Goal: Task Accomplishment & Management: Complete application form

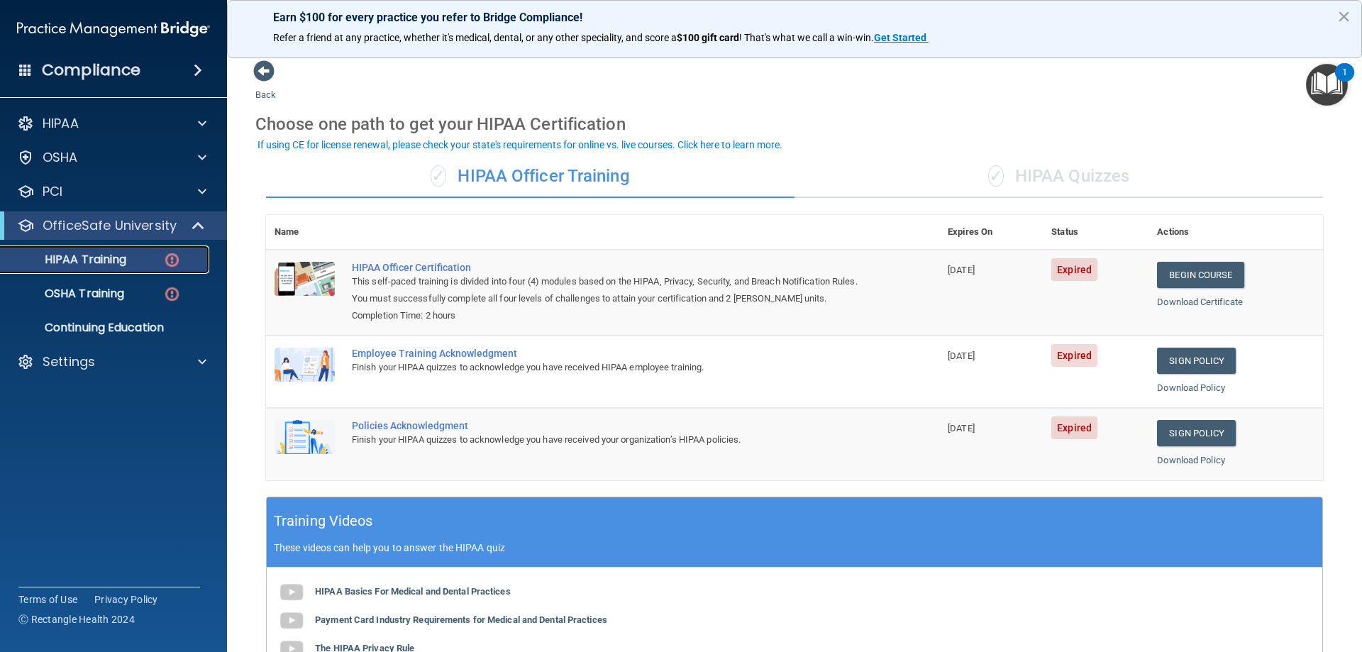
click at [121, 263] on p "HIPAA Training" at bounding box center [67, 260] width 117 height 14
click at [434, 353] on div "Employee Training Acknowledgment" at bounding box center [610, 353] width 517 height 11
click at [291, 366] on img at bounding box center [305, 365] width 60 height 34
click at [266, 67] on span at bounding box center [263, 70] width 21 height 21
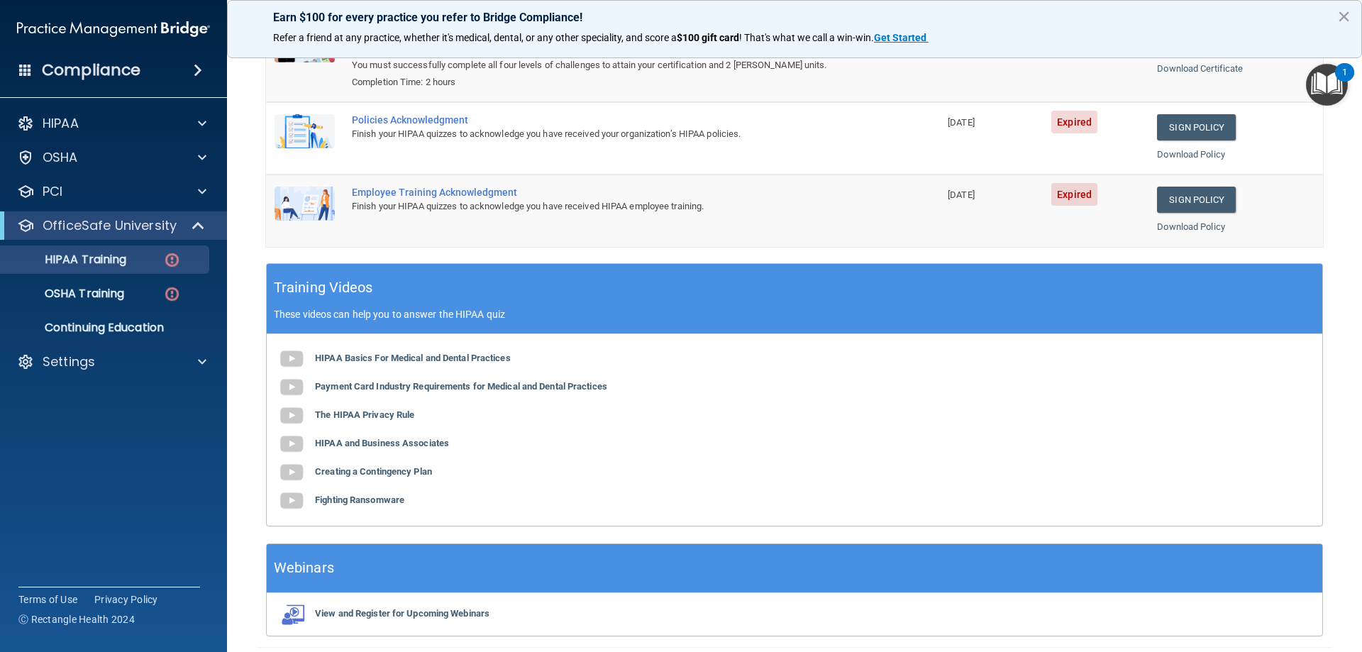
scroll to position [227, 0]
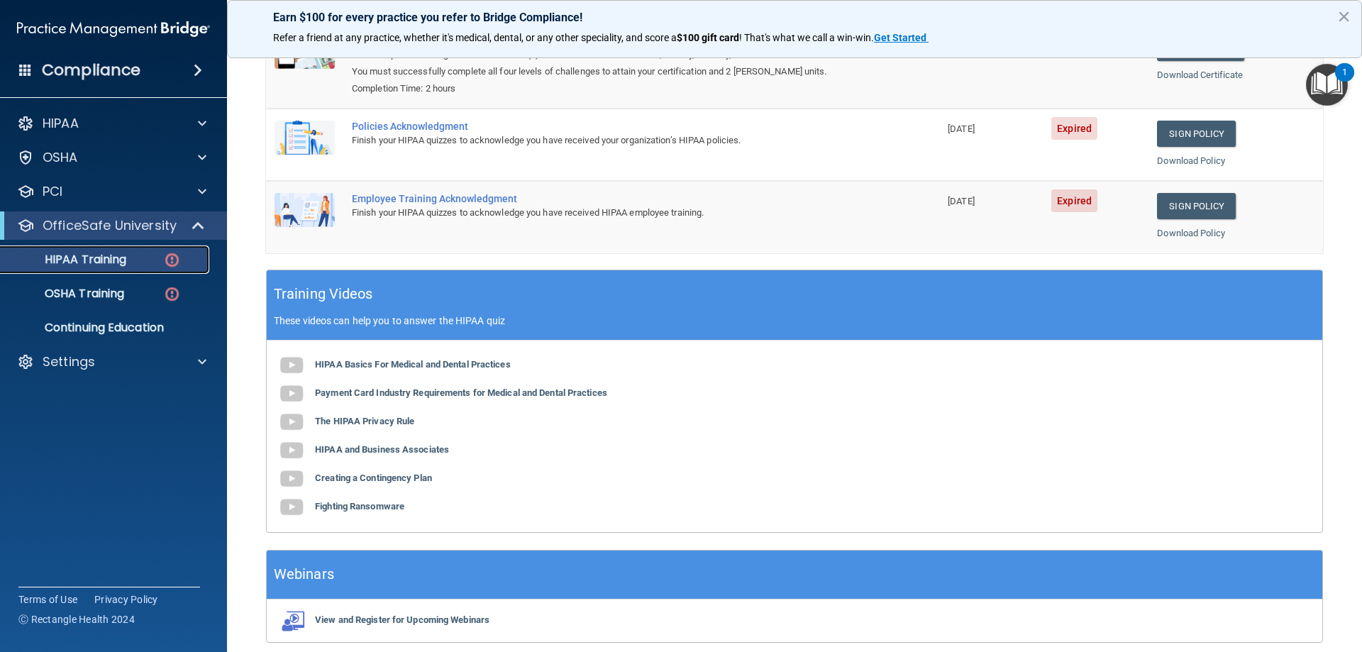
click at [145, 263] on div "HIPAA Training" at bounding box center [106, 260] width 194 height 14
click at [1184, 136] on link "Sign Policy" at bounding box center [1196, 134] width 79 height 26
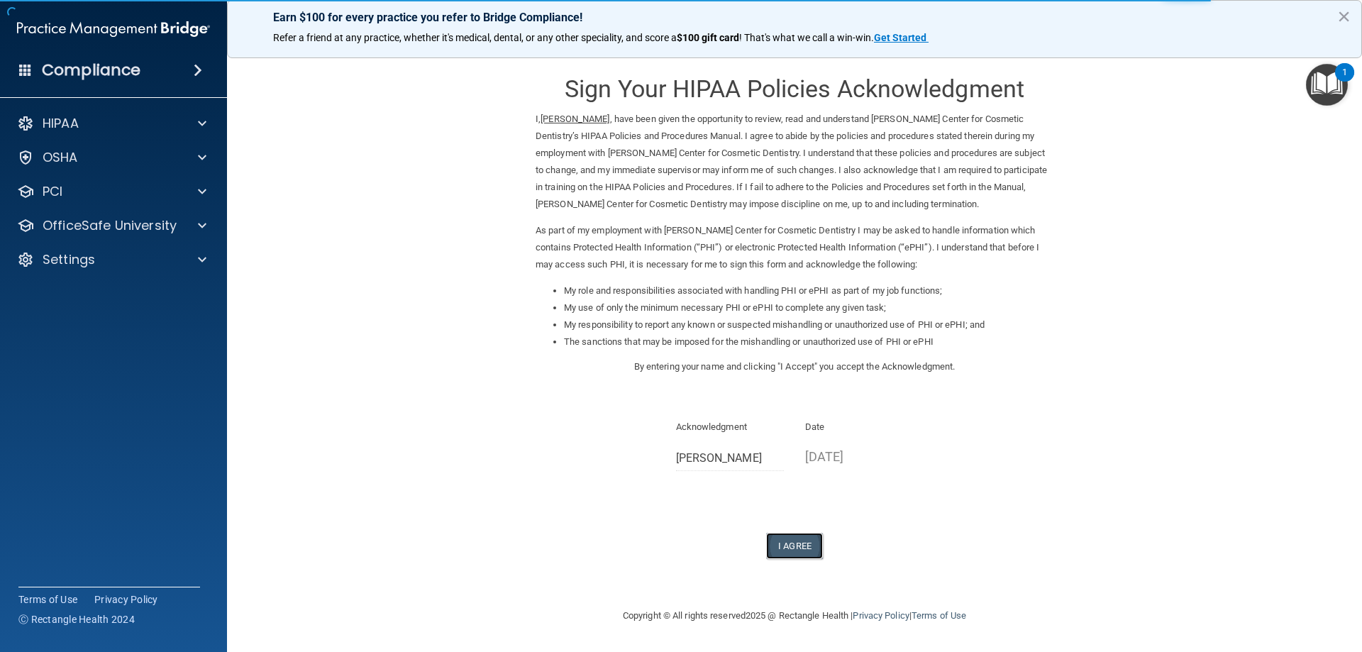
click at [789, 547] on button "I Agree" at bounding box center [794, 546] width 57 height 26
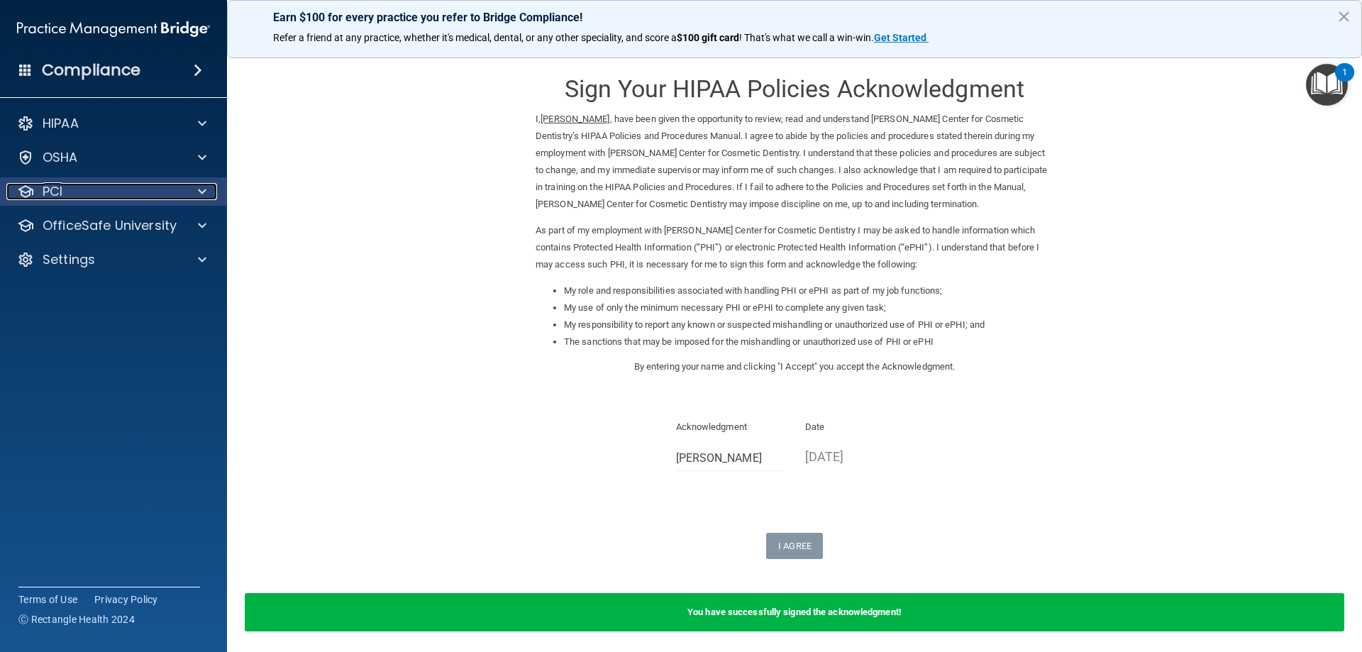
click at [120, 198] on div "PCI" at bounding box center [94, 191] width 176 height 17
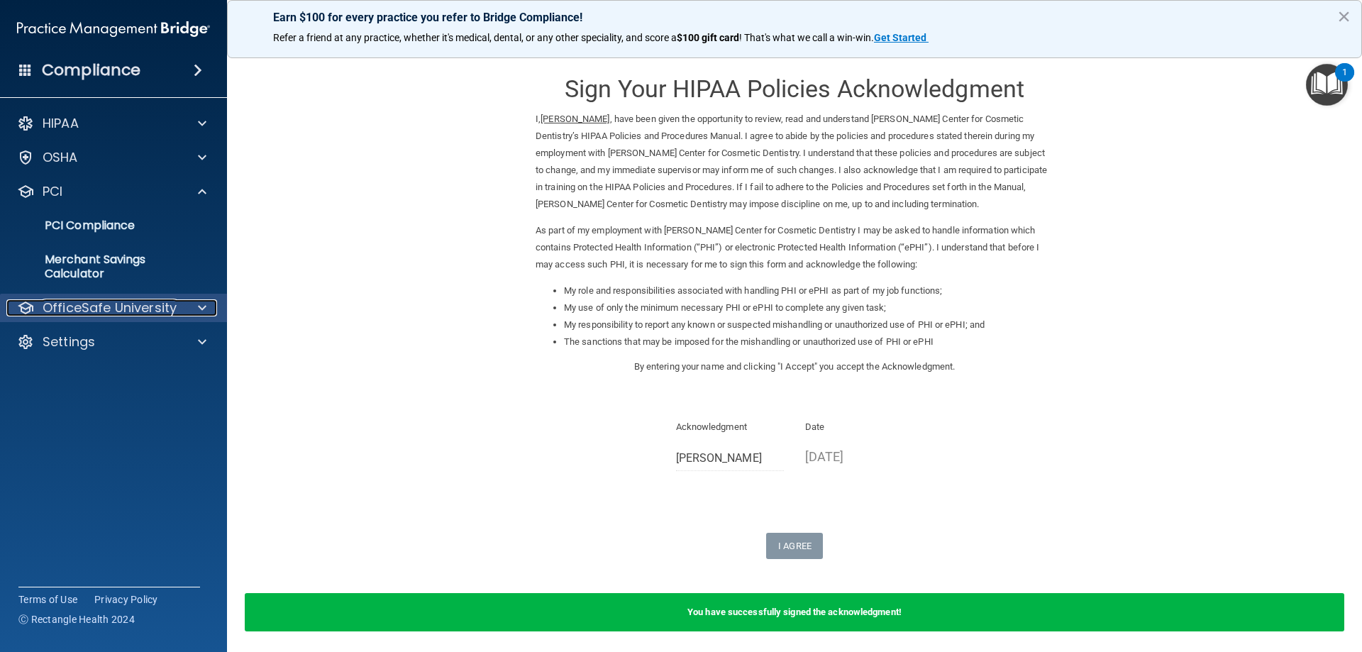
click at [104, 304] on p "OfficeSafe University" at bounding box center [110, 307] width 134 height 17
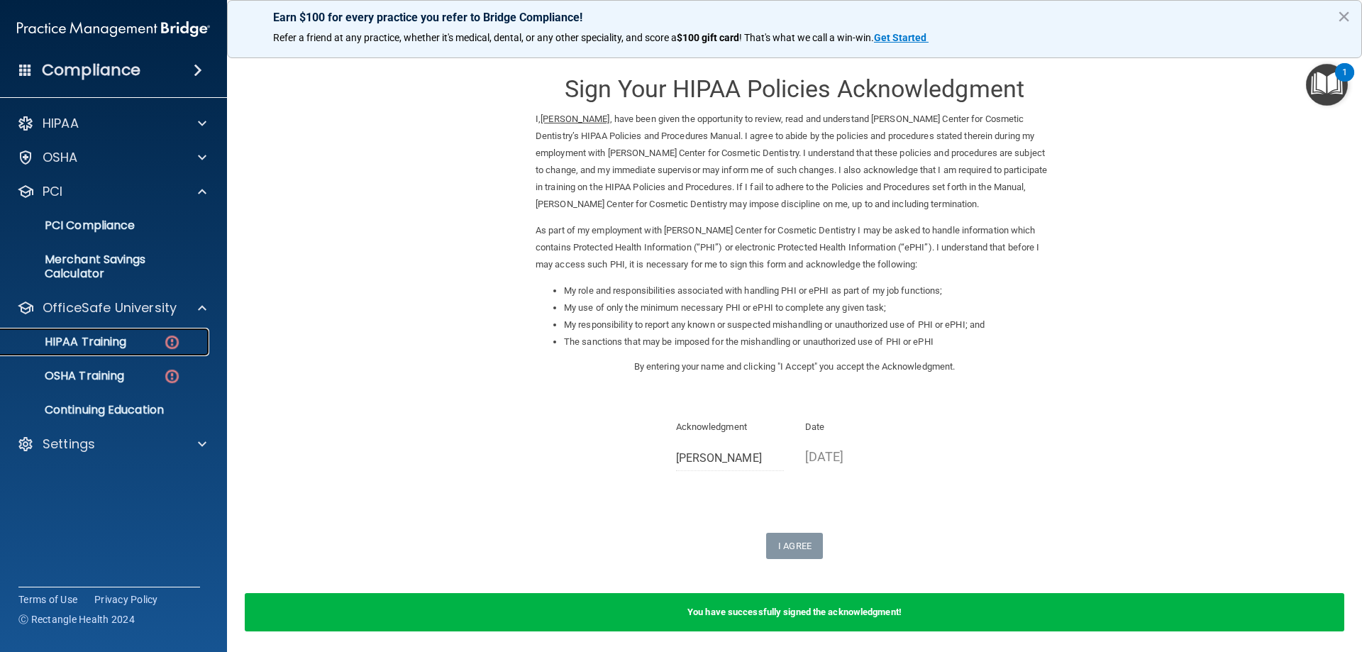
click at [90, 338] on p "HIPAA Training" at bounding box center [67, 342] width 117 height 14
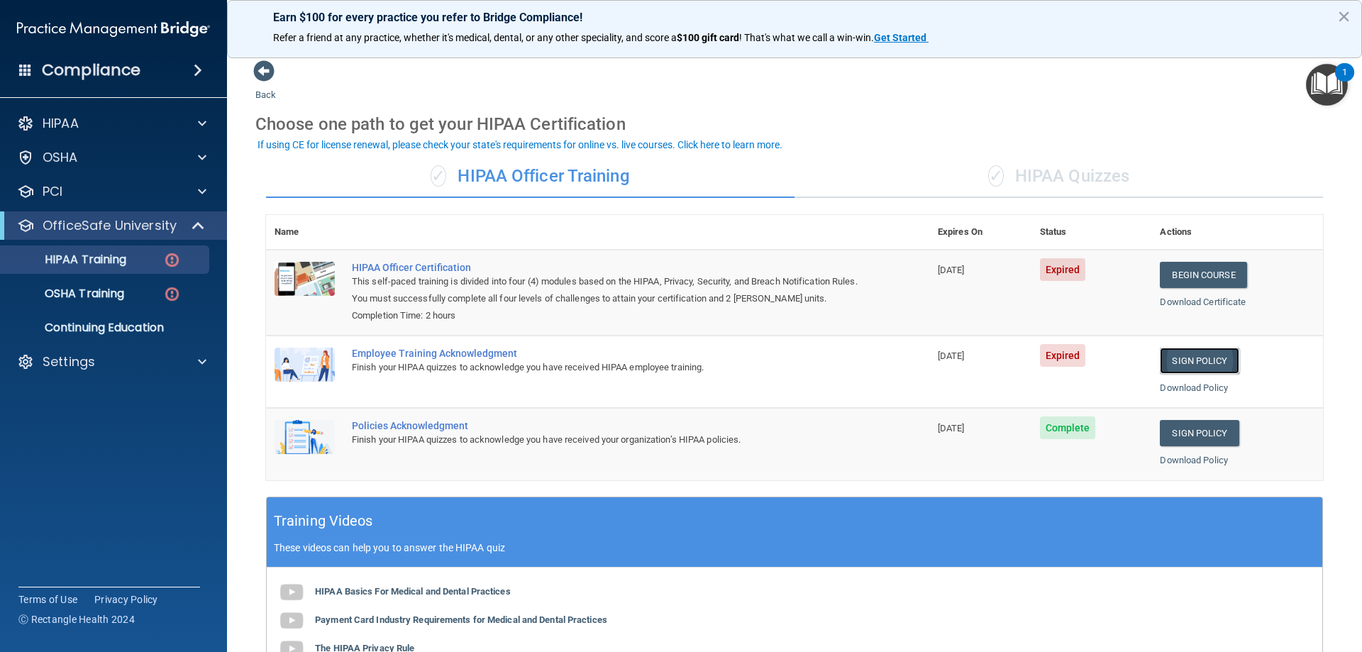
click at [1176, 362] on link "Sign Policy" at bounding box center [1199, 361] width 79 height 26
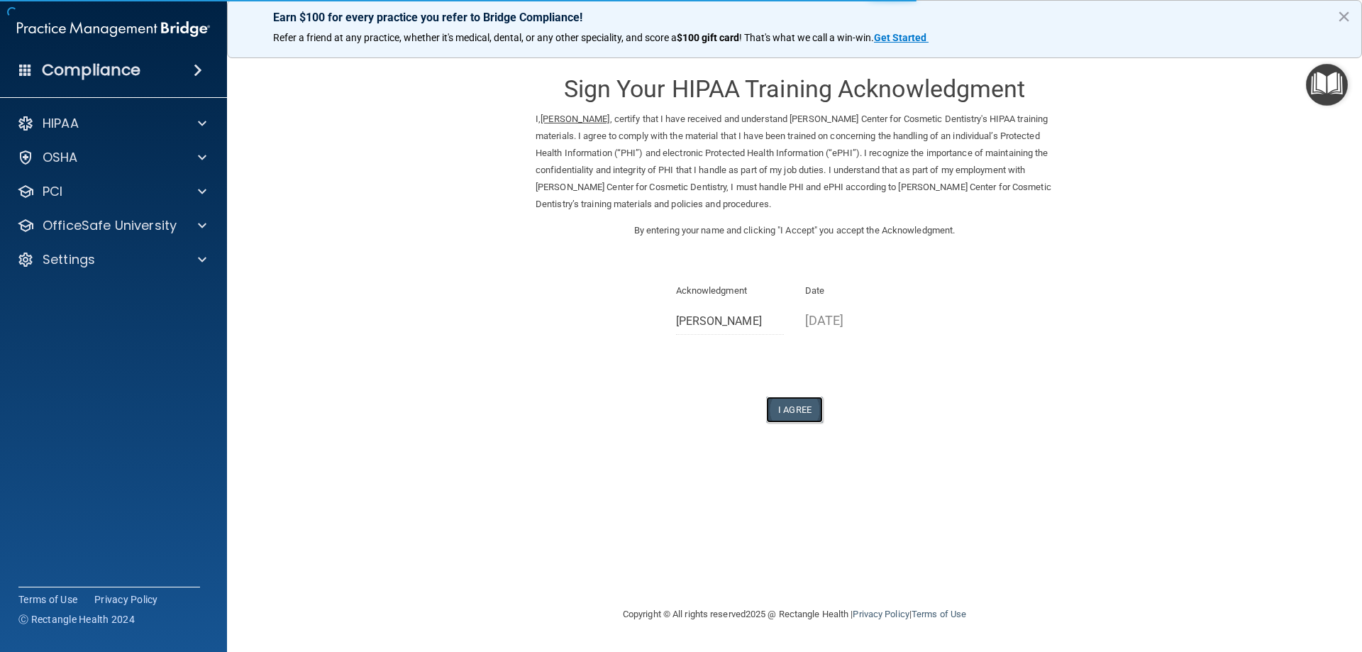
click at [806, 416] on button "I Agree" at bounding box center [794, 410] width 57 height 26
click at [799, 411] on button "I Agree" at bounding box center [794, 410] width 57 height 26
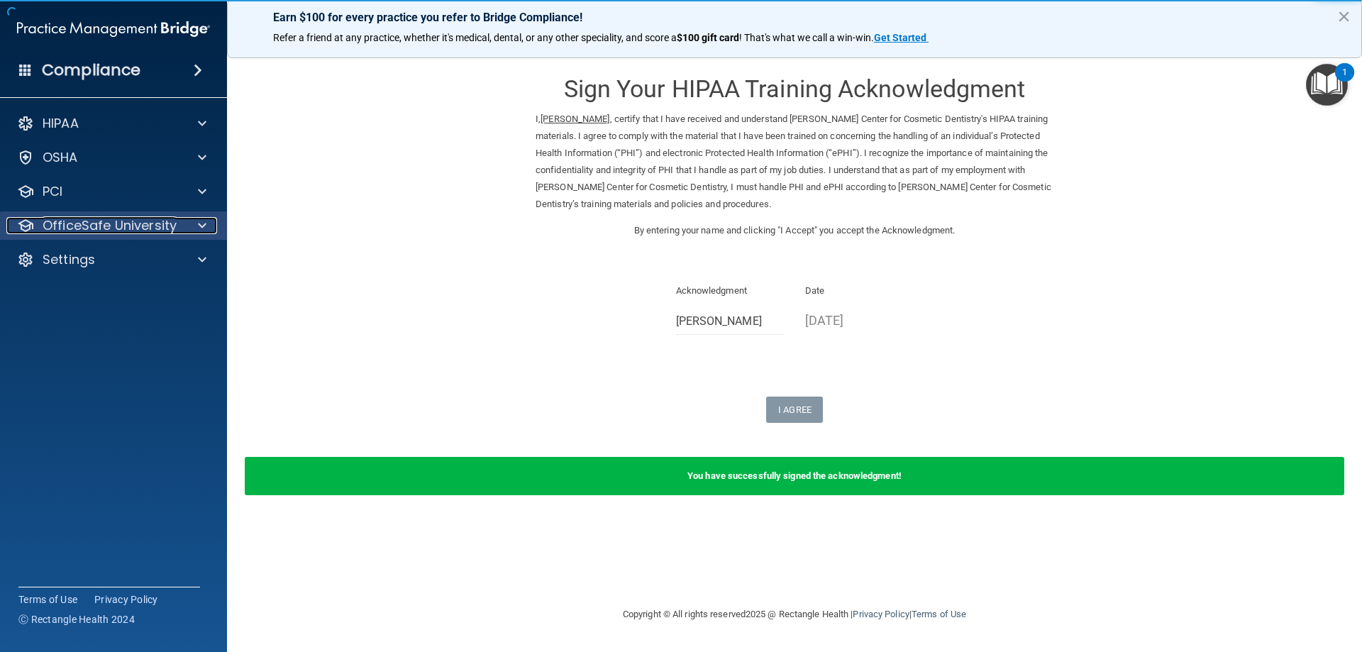
click at [153, 231] on p "OfficeSafe University" at bounding box center [110, 225] width 134 height 17
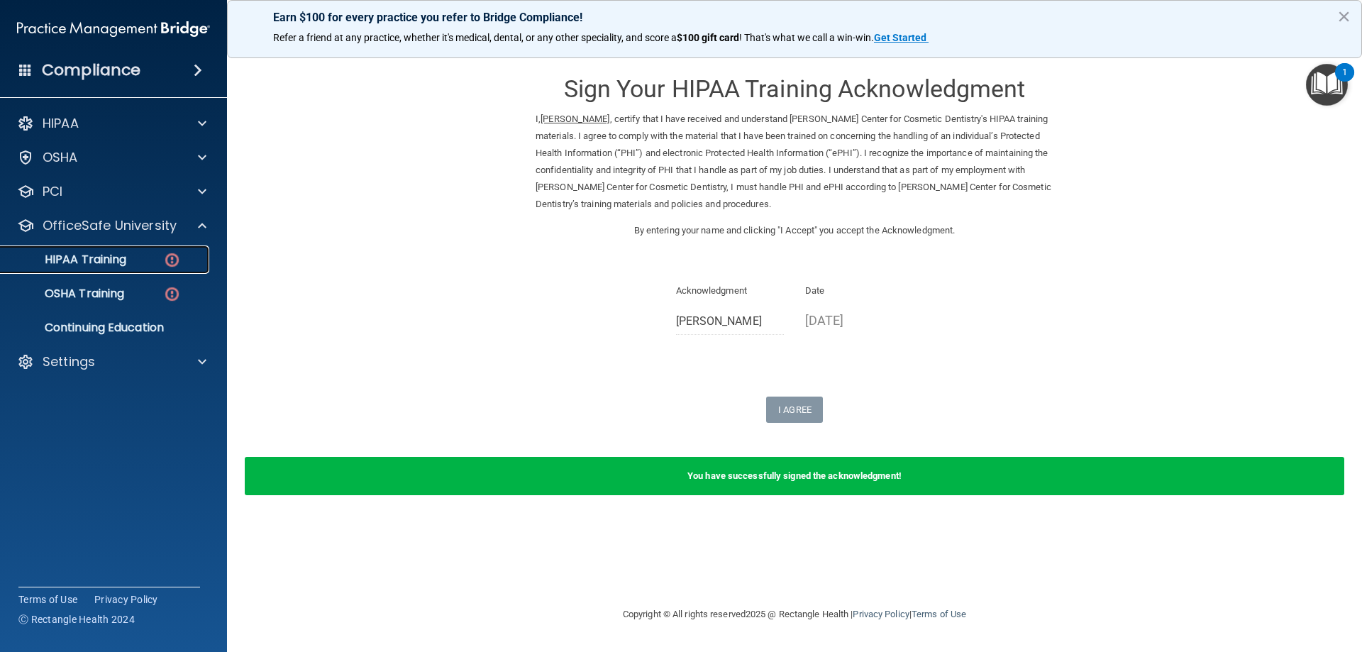
click at [133, 259] on div "HIPAA Training" at bounding box center [106, 260] width 194 height 14
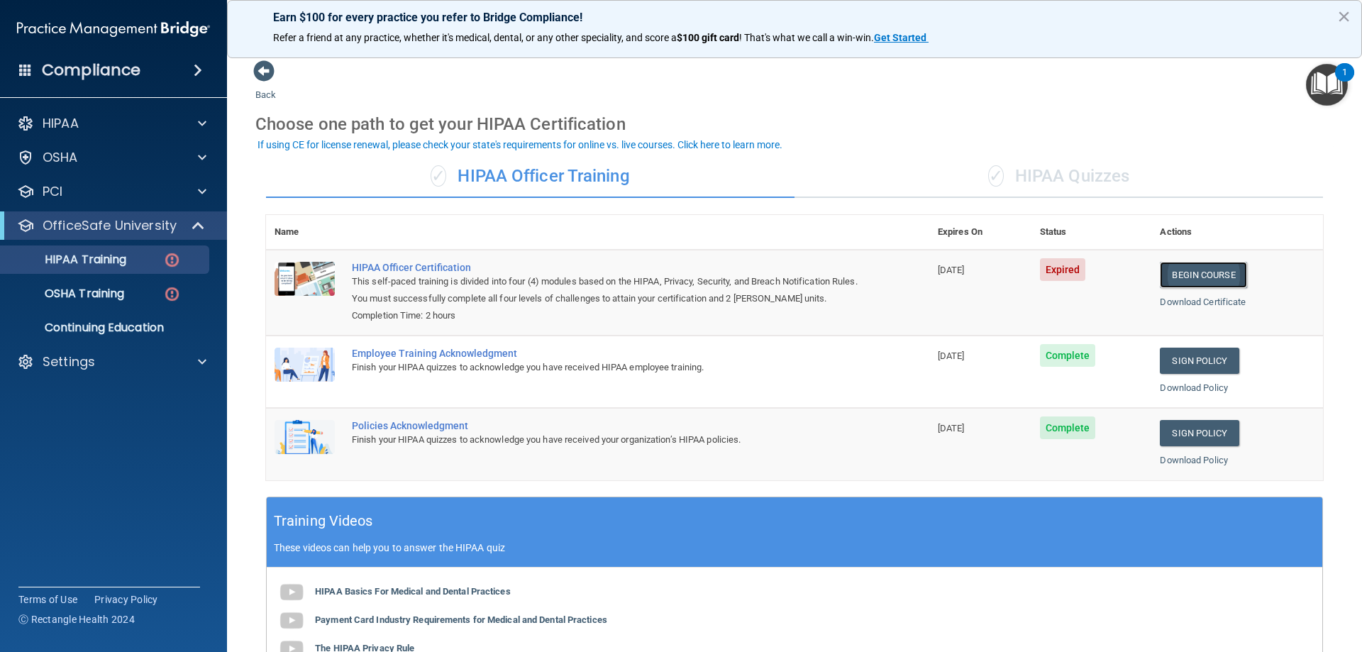
click at [1189, 277] on link "Begin Course" at bounding box center [1203, 275] width 87 height 26
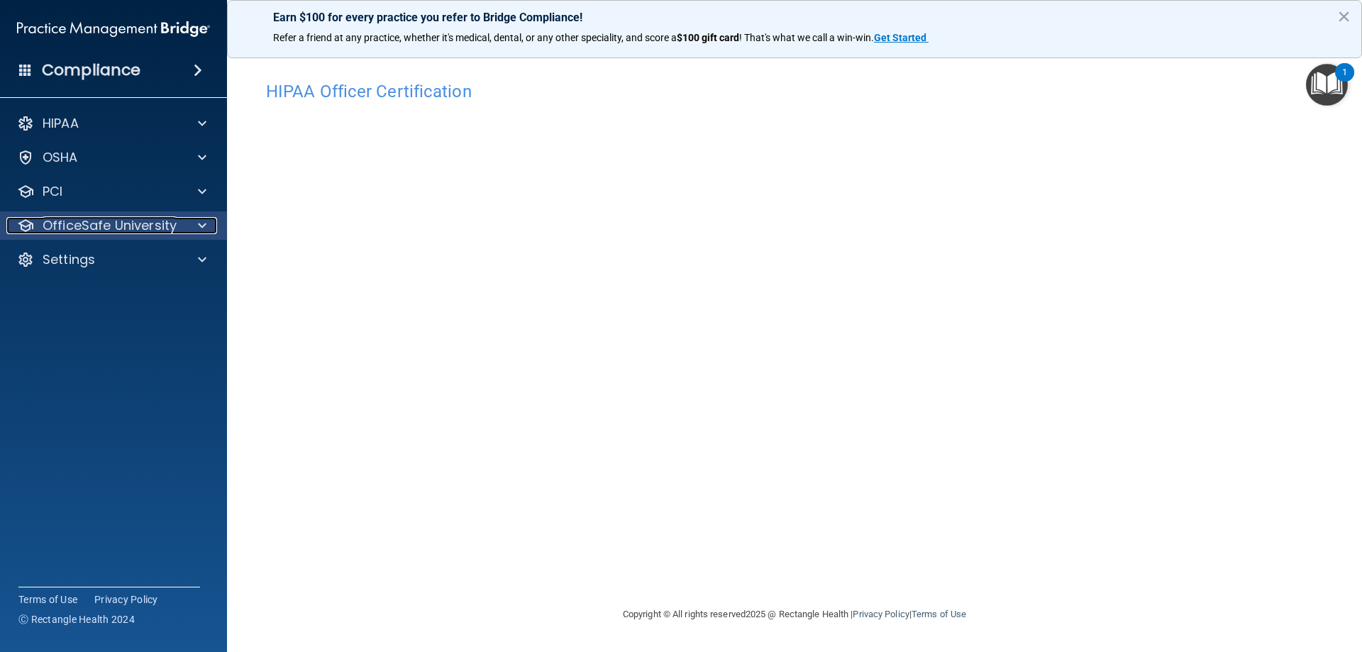
click at [81, 226] on p "OfficeSafe University" at bounding box center [110, 225] width 134 height 17
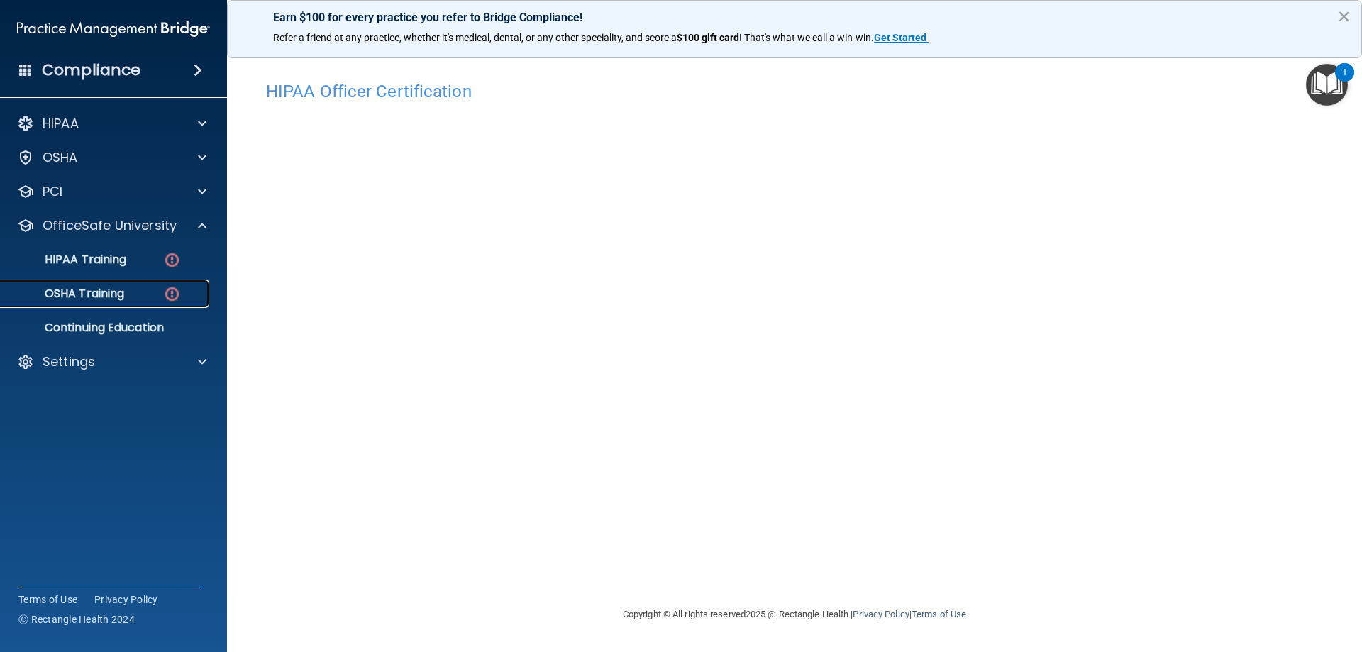
click at [82, 283] on link "OSHA Training" at bounding box center [98, 294] width 224 height 28
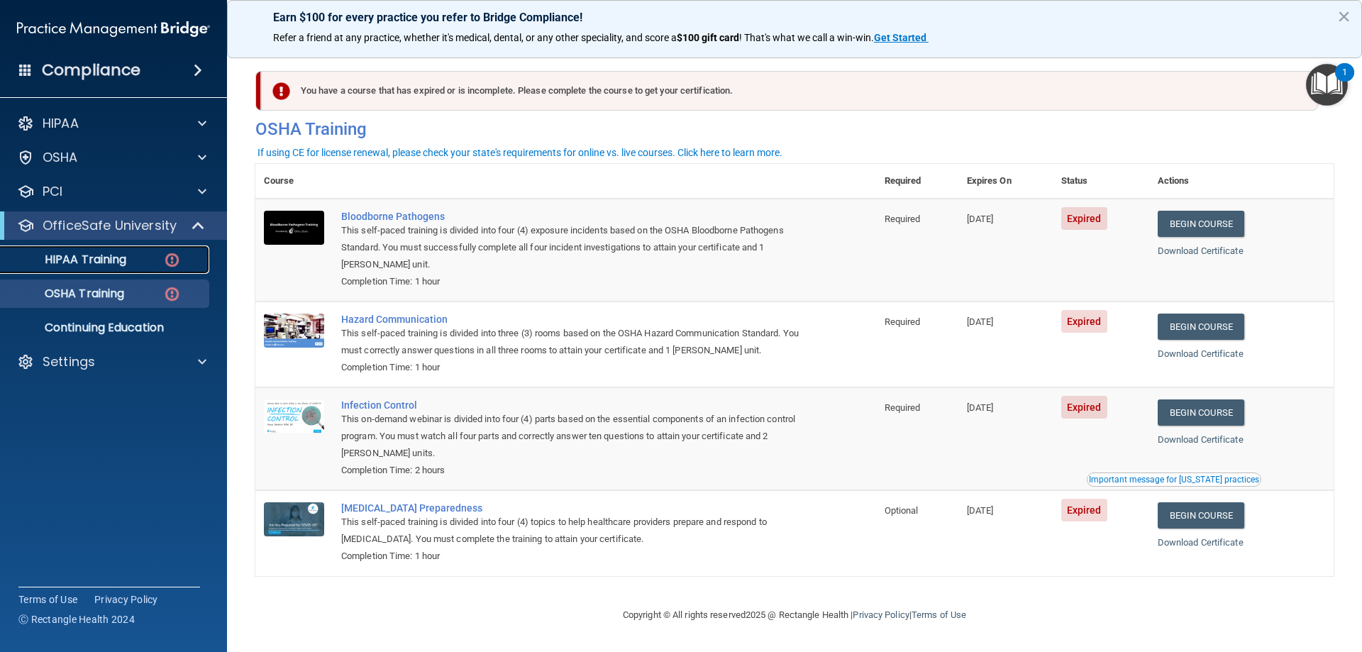
click at [111, 258] on p "HIPAA Training" at bounding box center [67, 260] width 117 height 14
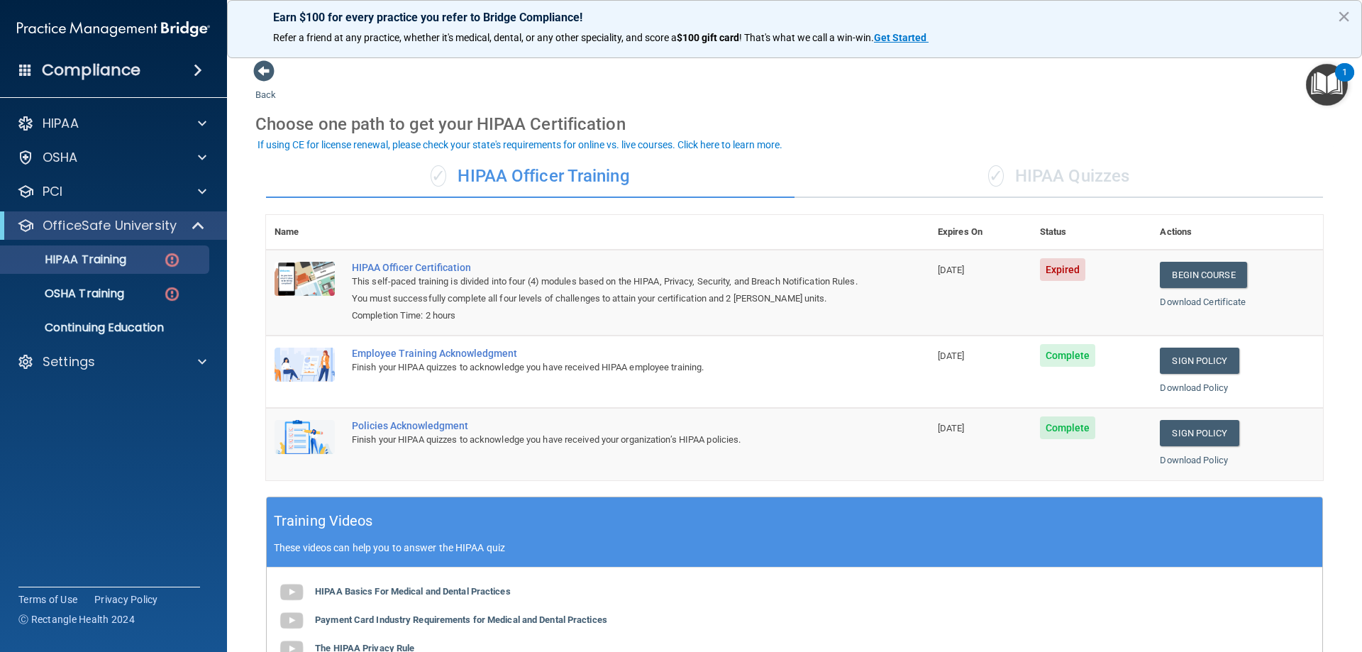
click at [1040, 188] on div "✓ HIPAA Quizzes" at bounding box center [1059, 176] width 529 height 43
